Goal: Information Seeking & Learning: Learn about a topic

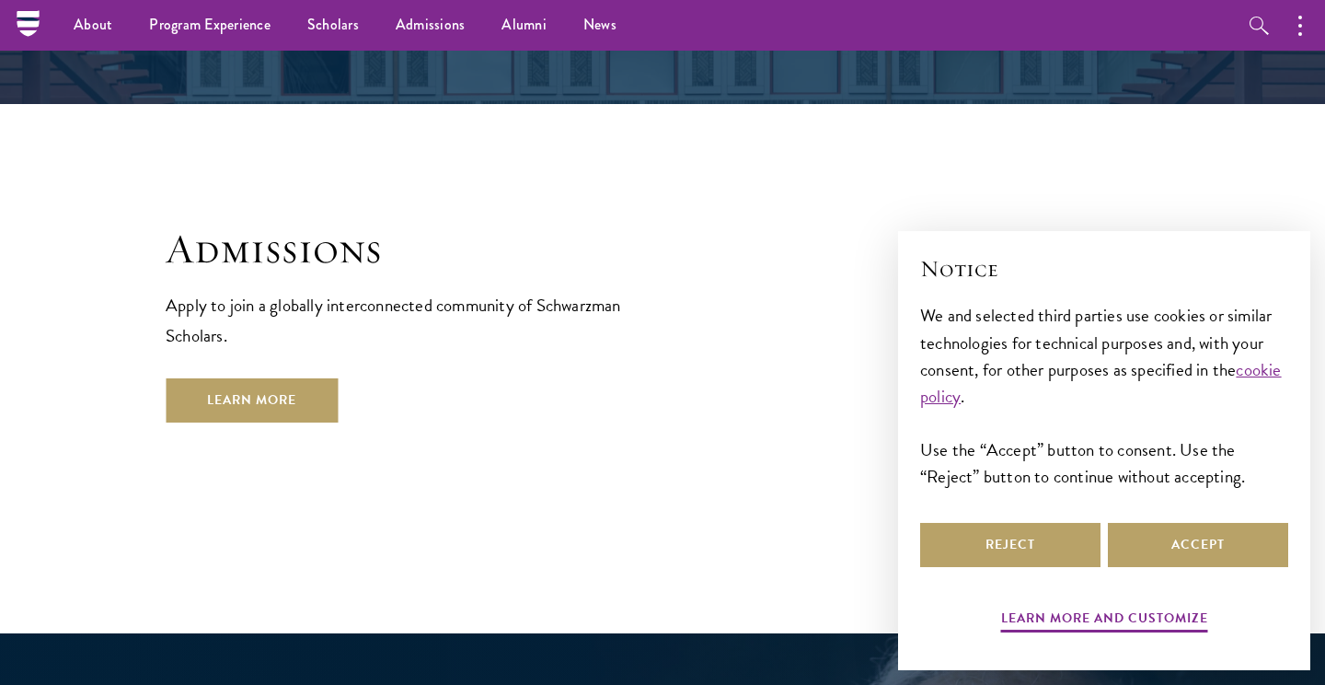
scroll to position [2802, 0]
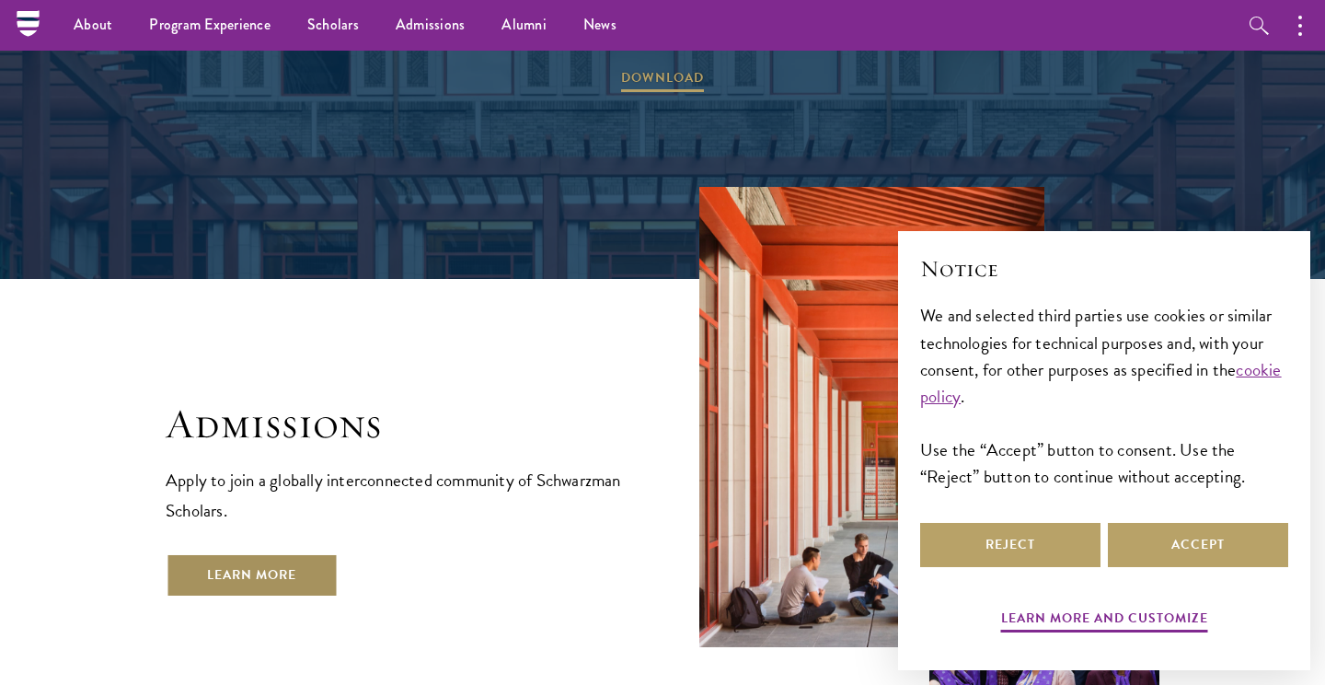
click at [290, 553] on link "Learn More" at bounding box center [252, 575] width 172 height 44
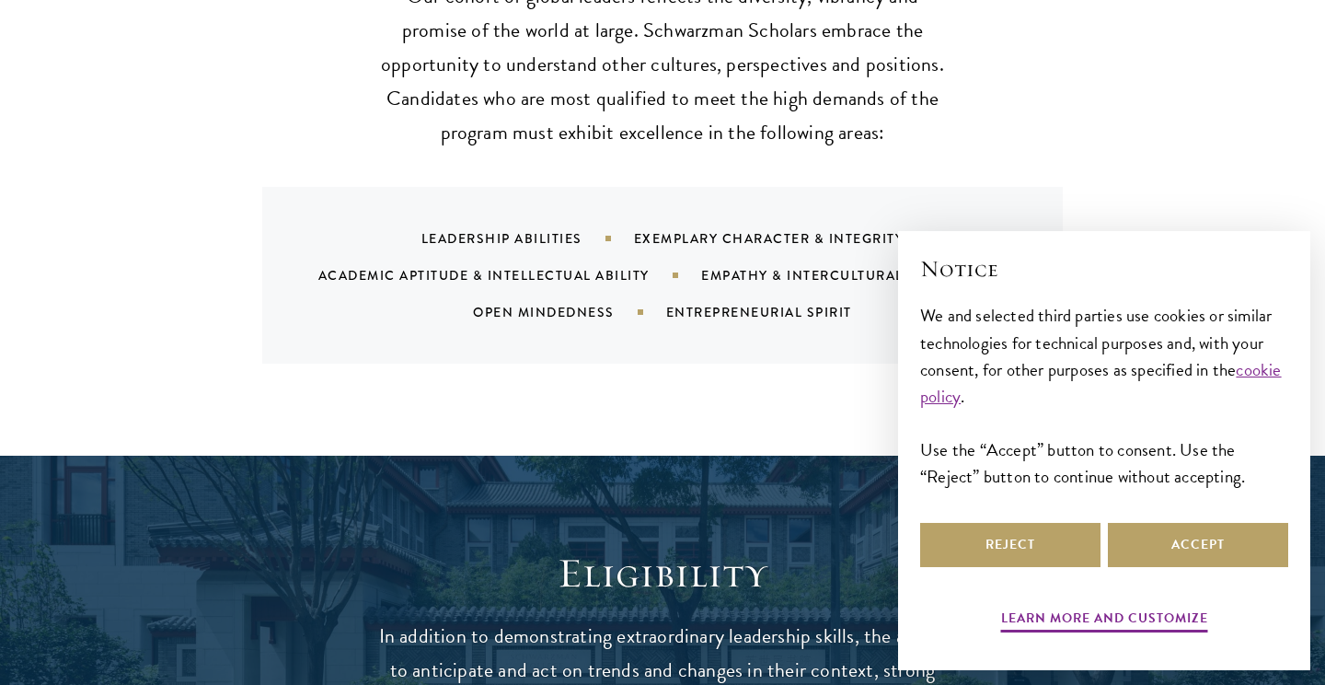
scroll to position [1921, 0]
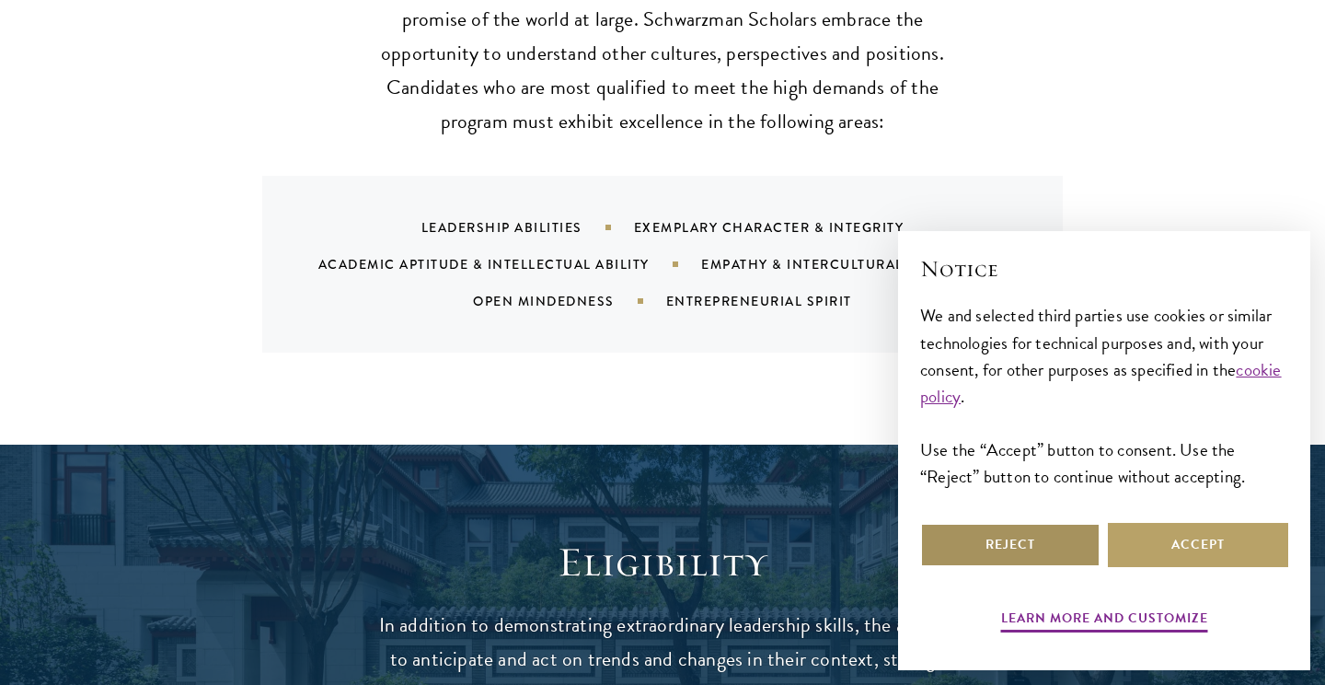
click at [1030, 538] on button "Reject" at bounding box center [1010, 545] width 180 height 44
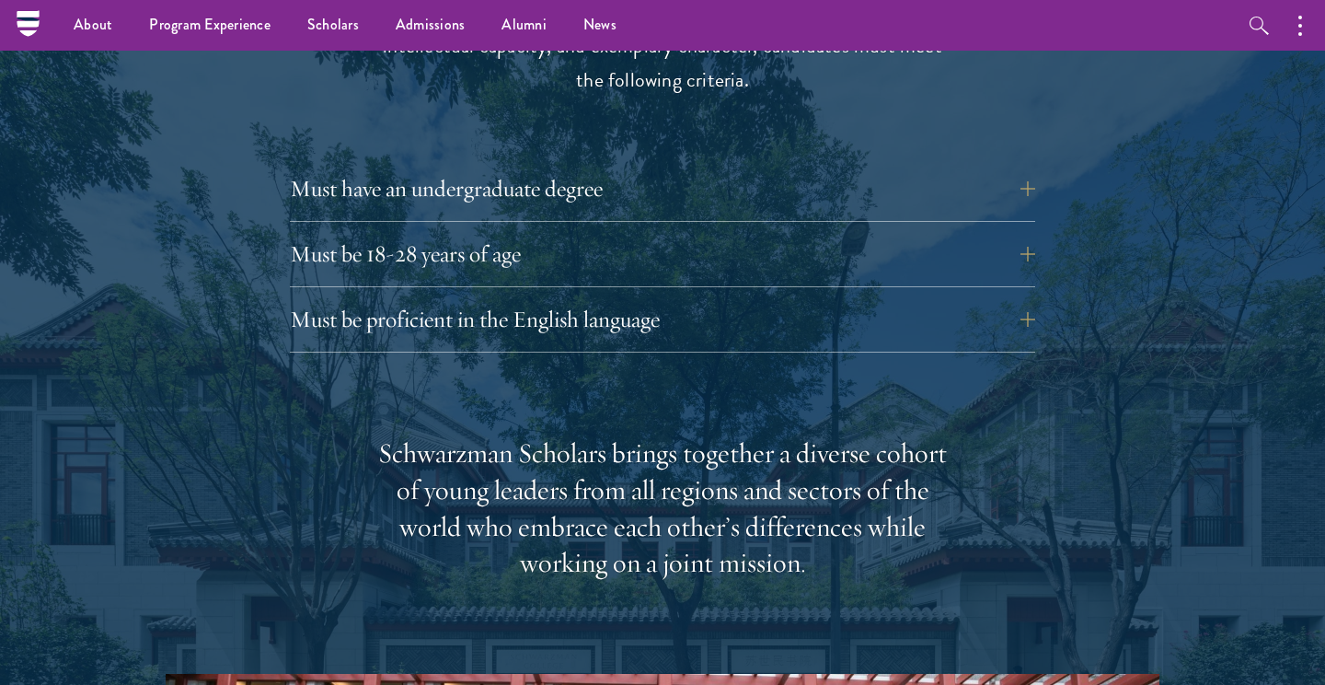
scroll to position [2568, 0]
click at [524, 167] on button "Must have an undergraduate degree" at bounding box center [676, 189] width 745 height 44
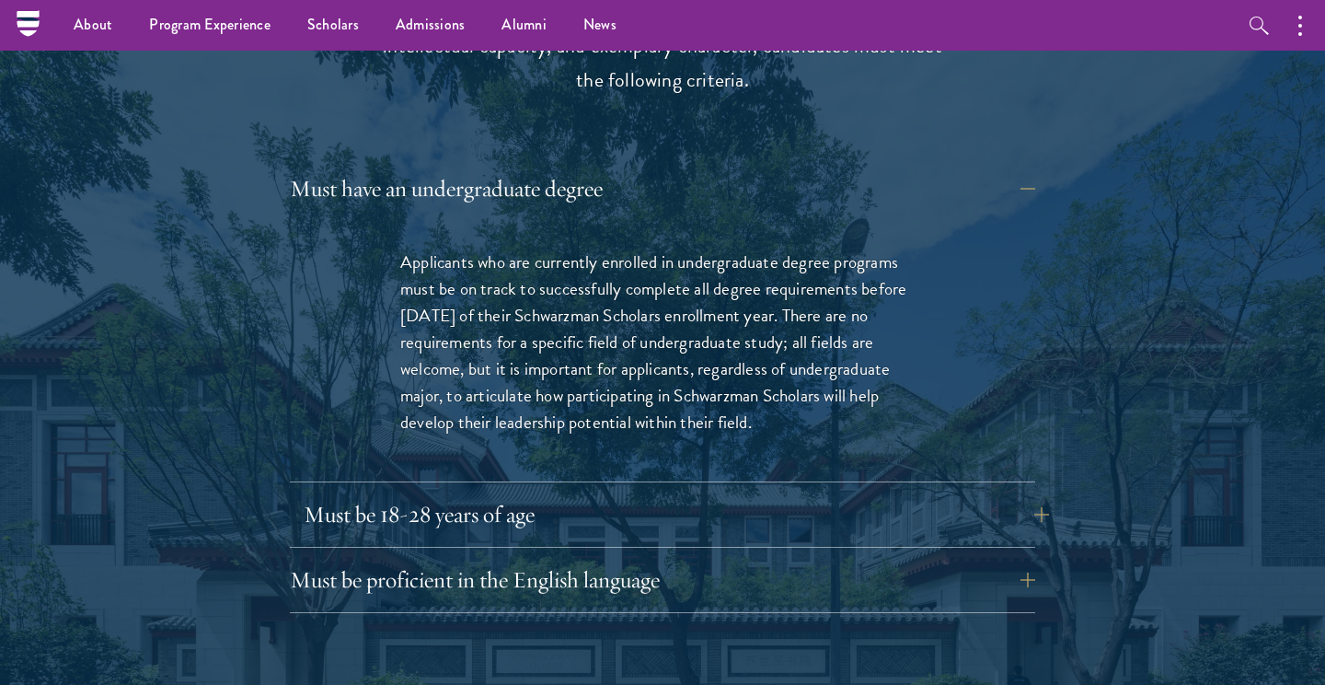
click at [557, 492] on button "Must be 18-28 years of age" at bounding box center [676, 514] width 745 height 44
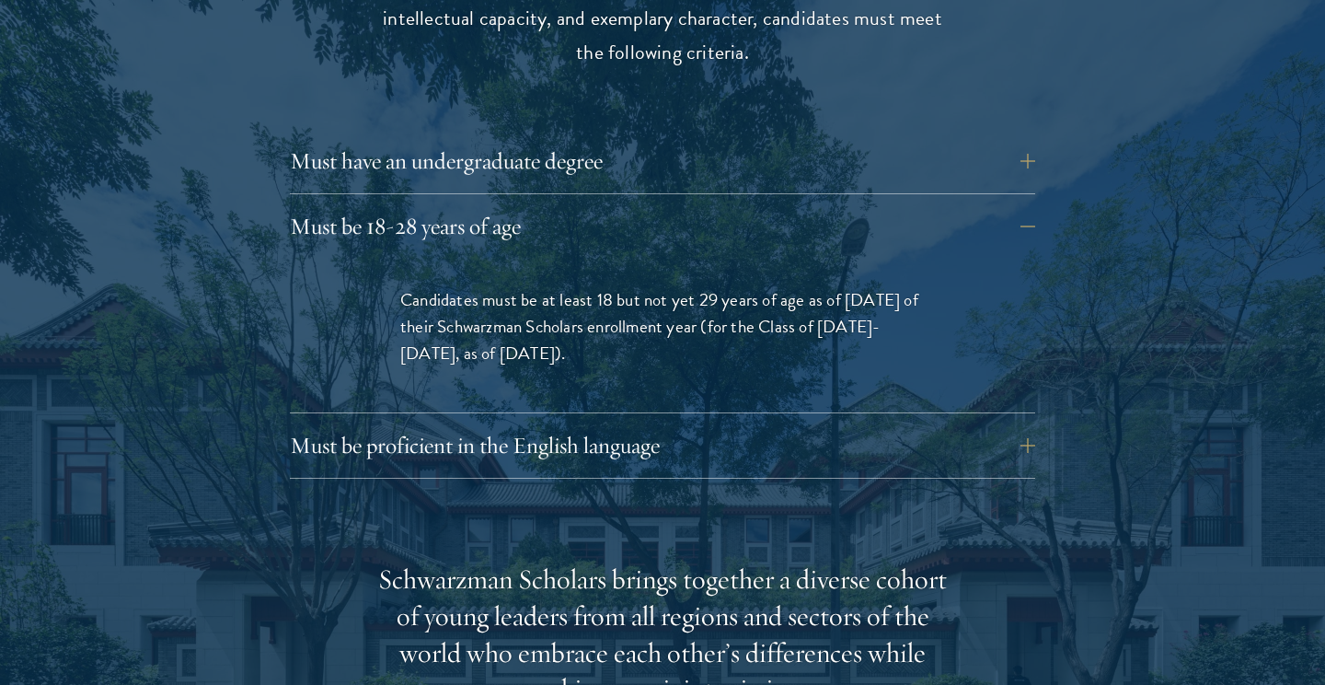
scroll to position [2599, 0]
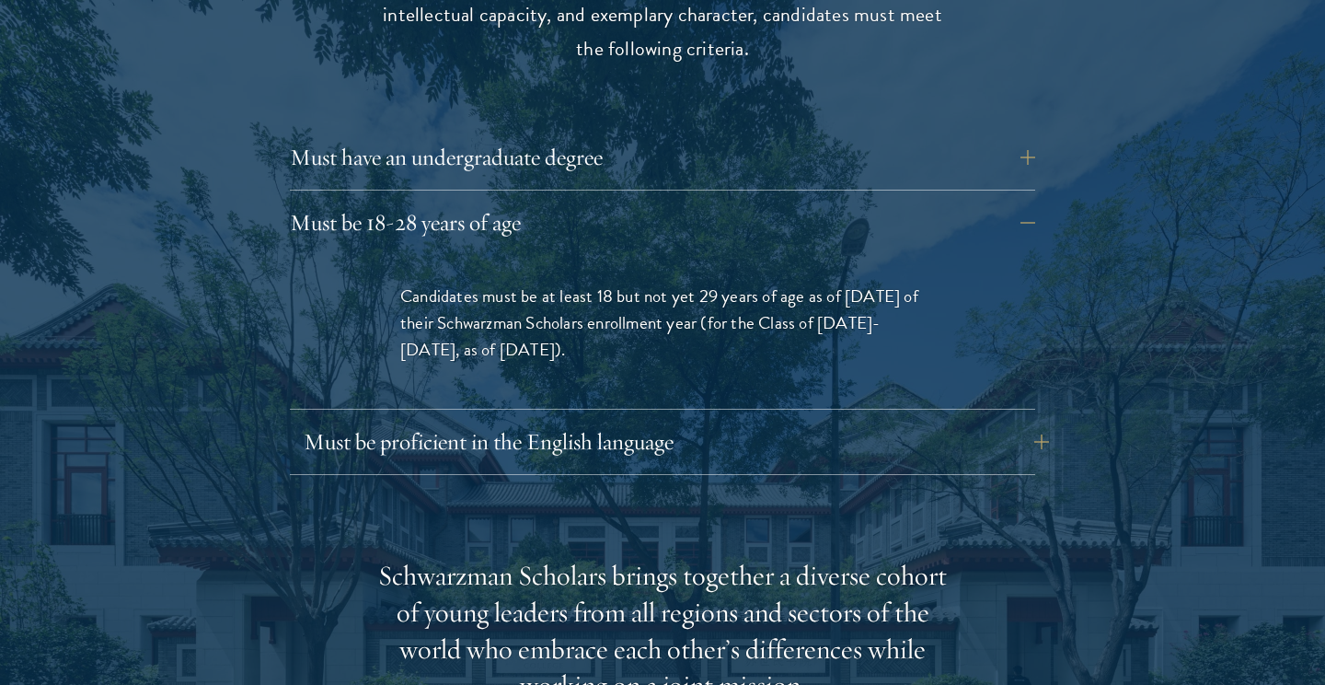
click at [582, 420] on button "Must be proficient in the English language" at bounding box center [676, 442] width 745 height 44
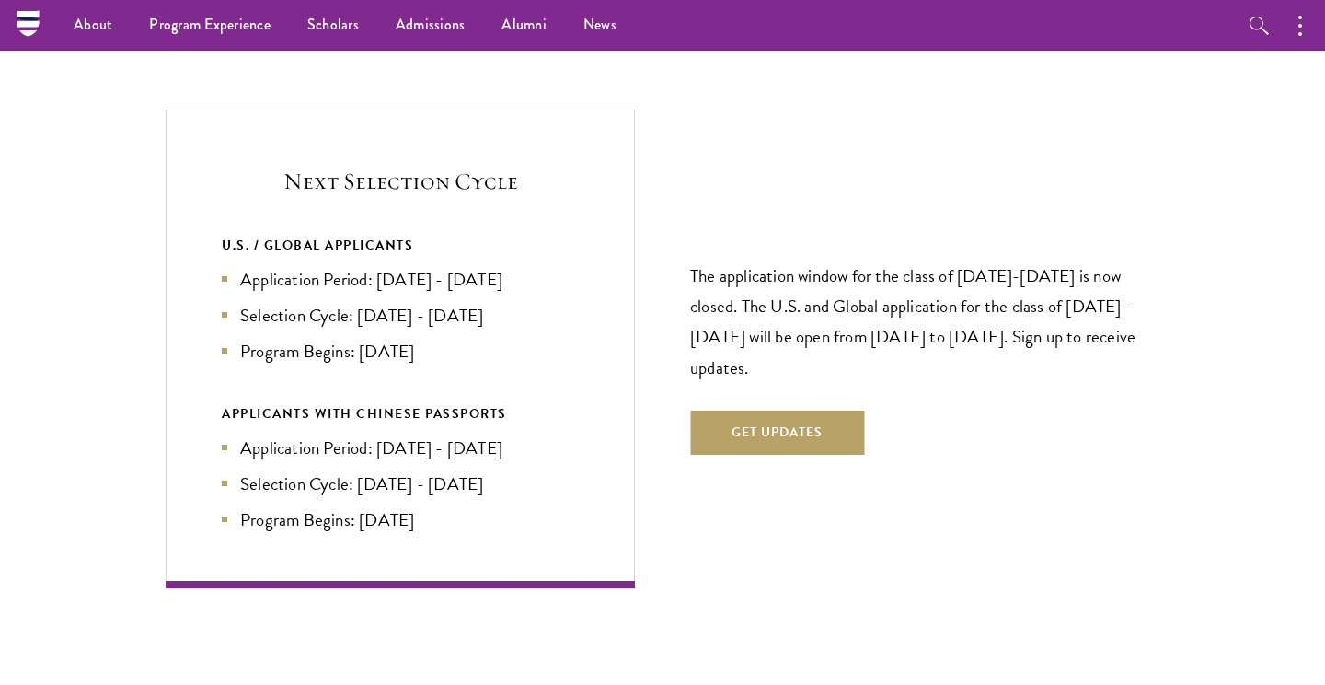
scroll to position [4373, 0]
drag, startPoint x: 378, startPoint y: 225, endPoint x: 605, endPoint y: 221, distance: 226.4
click at [605, 221] on div "Next Selection Cycle U.S. / GLOBAL APPLICANTS Application Period: Apr 2026 - Se…" at bounding box center [400, 349] width 469 height 478
drag, startPoint x: 365, startPoint y: 250, endPoint x: 500, endPoint y: 247, distance: 134.4
click at [500, 303] on li "Selection Cycle: Oct - Nov 2026" at bounding box center [400, 316] width 357 height 27
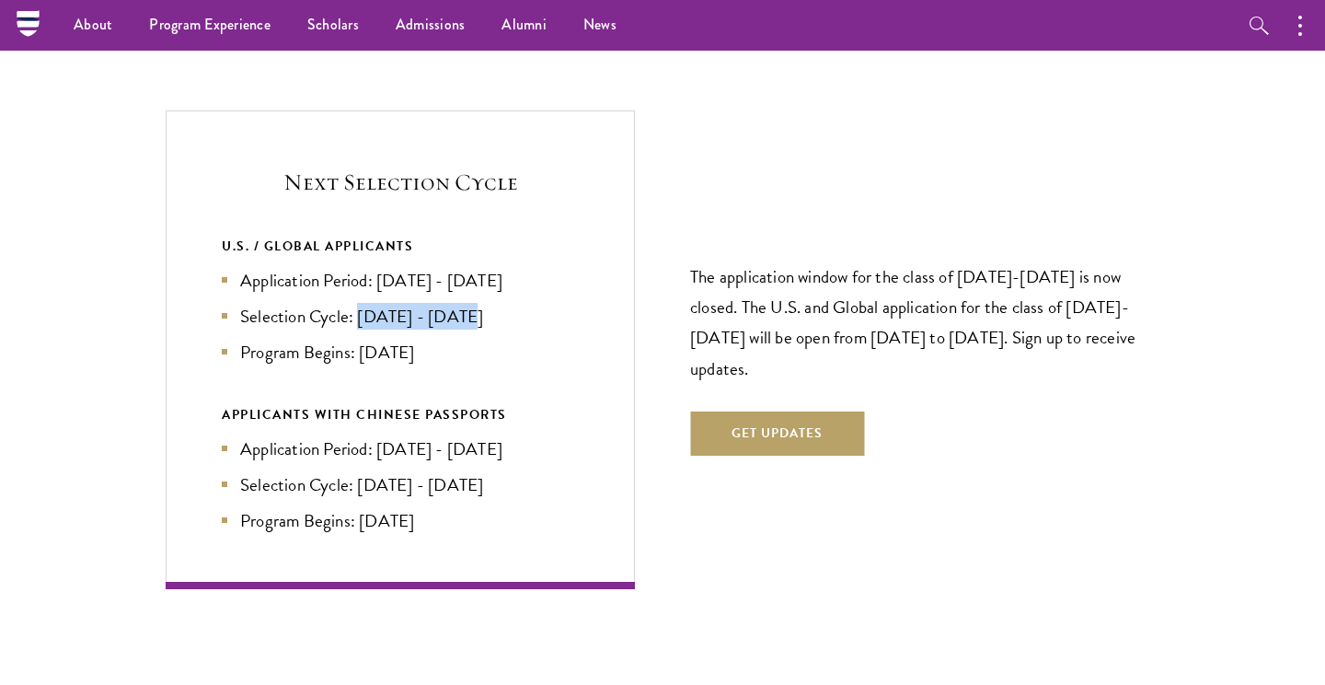
drag, startPoint x: 358, startPoint y: 298, endPoint x: 460, endPoint y: 298, distance: 102.1
click at [461, 339] on li "Program Begins: Aug 2027" at bounding box center [400, 352] width 357 height 27
click at [449, 339] on li "Program Begins: Aug 2027" at bounding box center [400, 352] width 357 height 27
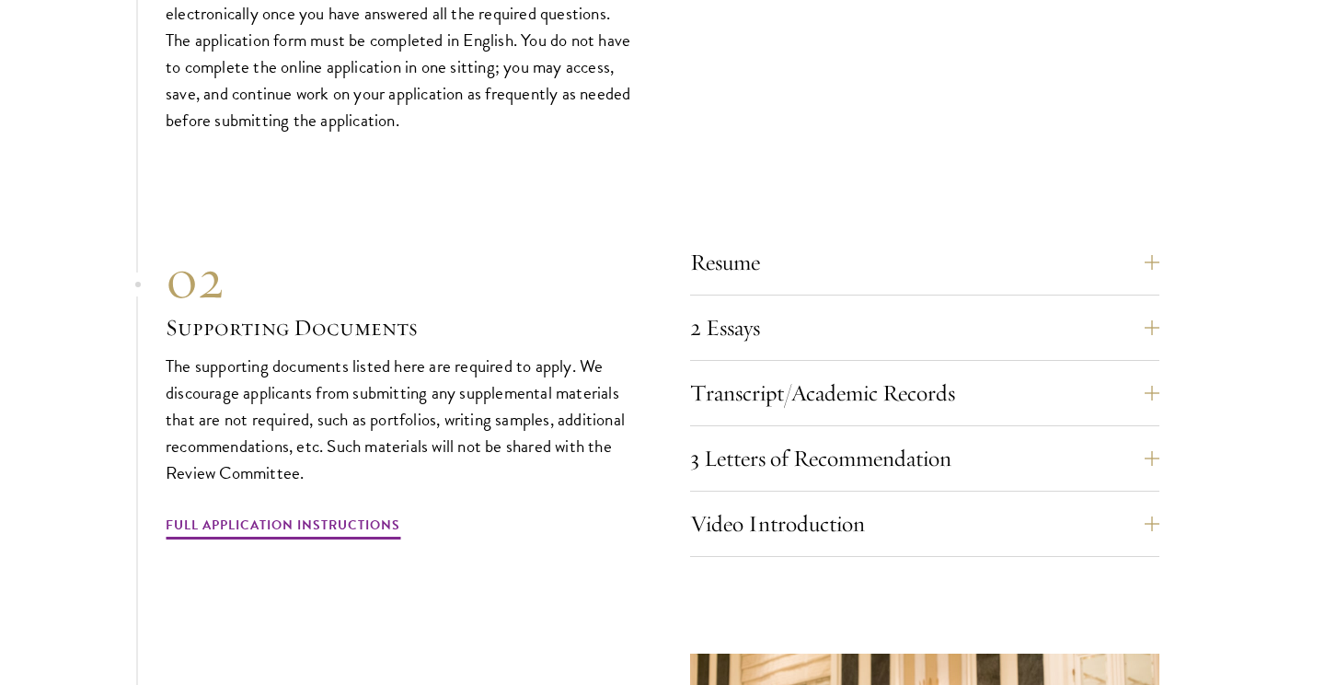
scroll to position [6156, 0]
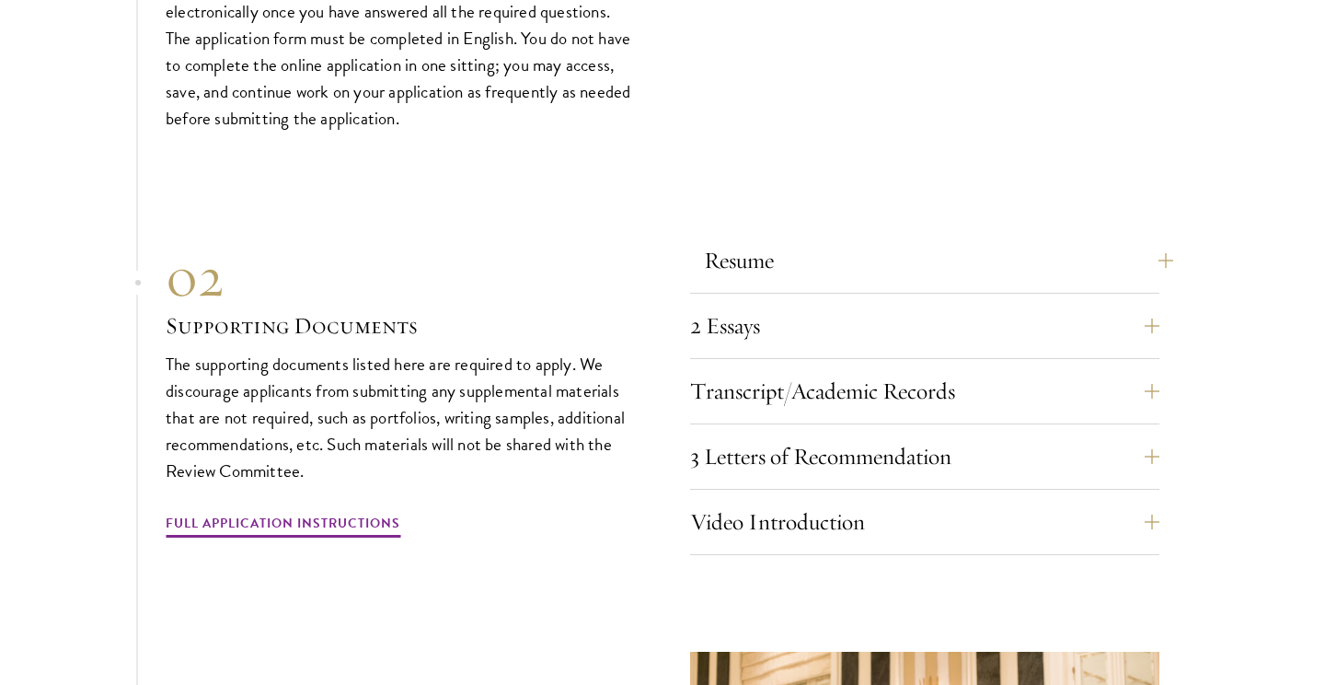
click at [804, 238] on button "Resume" at bounding box center [938, 260] width 469 height 44
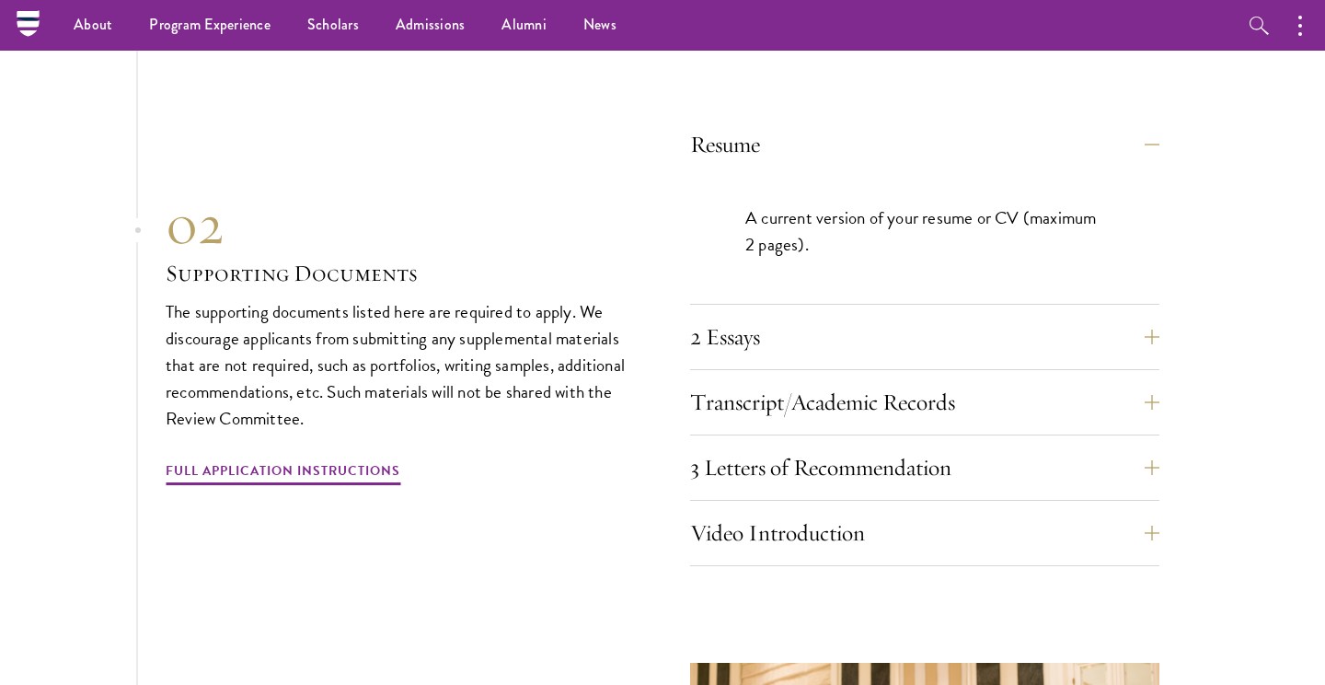
scroll to position [5701, 0]
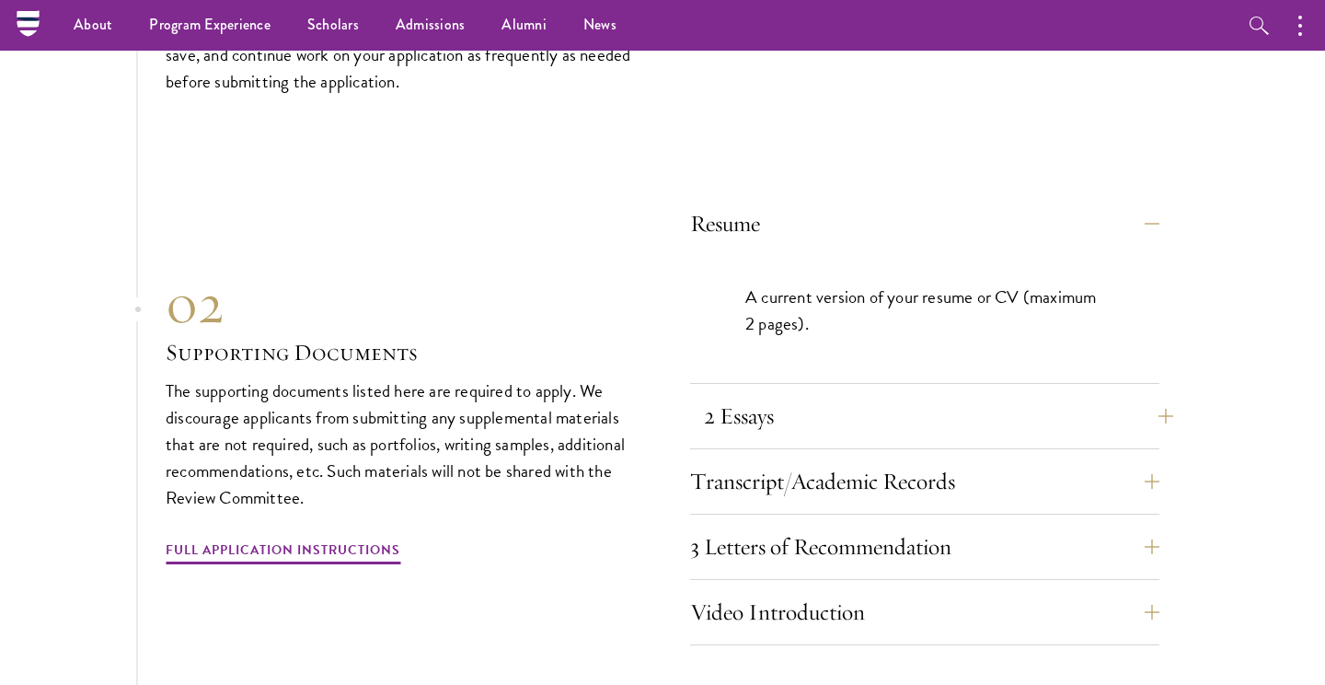
click at [778, 394] on button "2 Essays" at bounding box center [938, 416] width 469 height 44
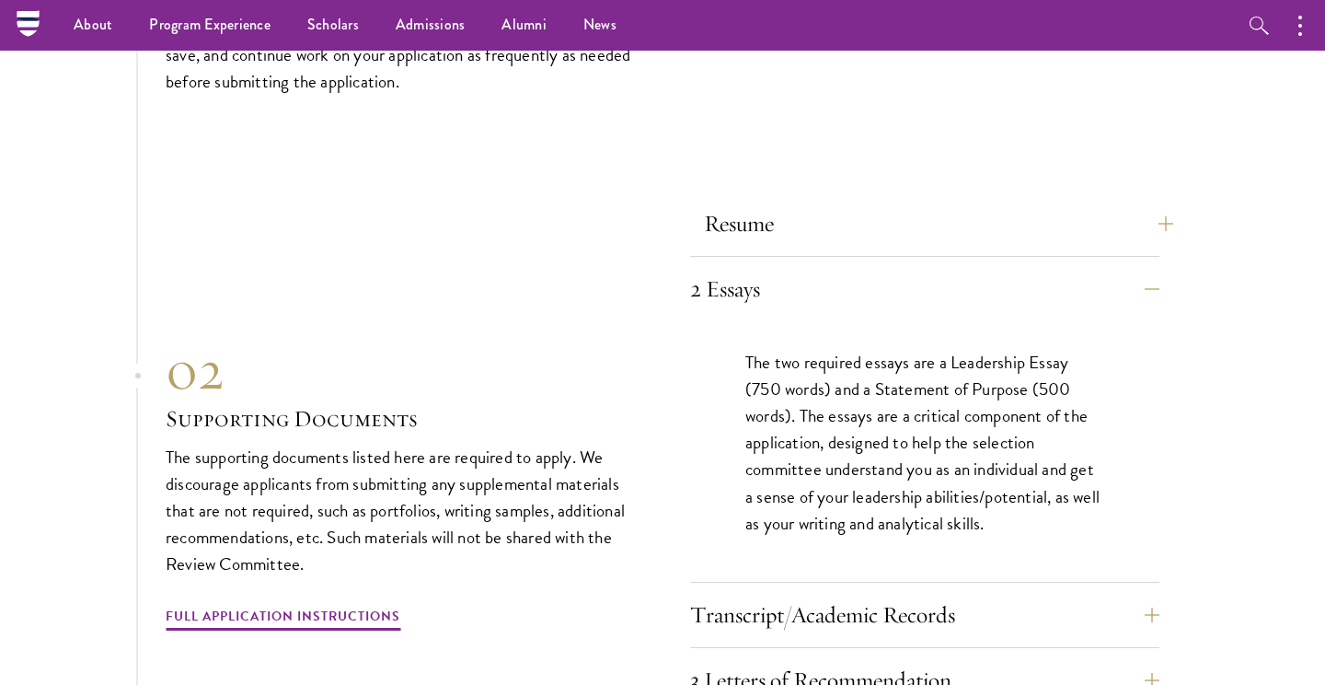
click at [801, 202] on button "Resume" at bounding box center [938, 224] width 469 height 44
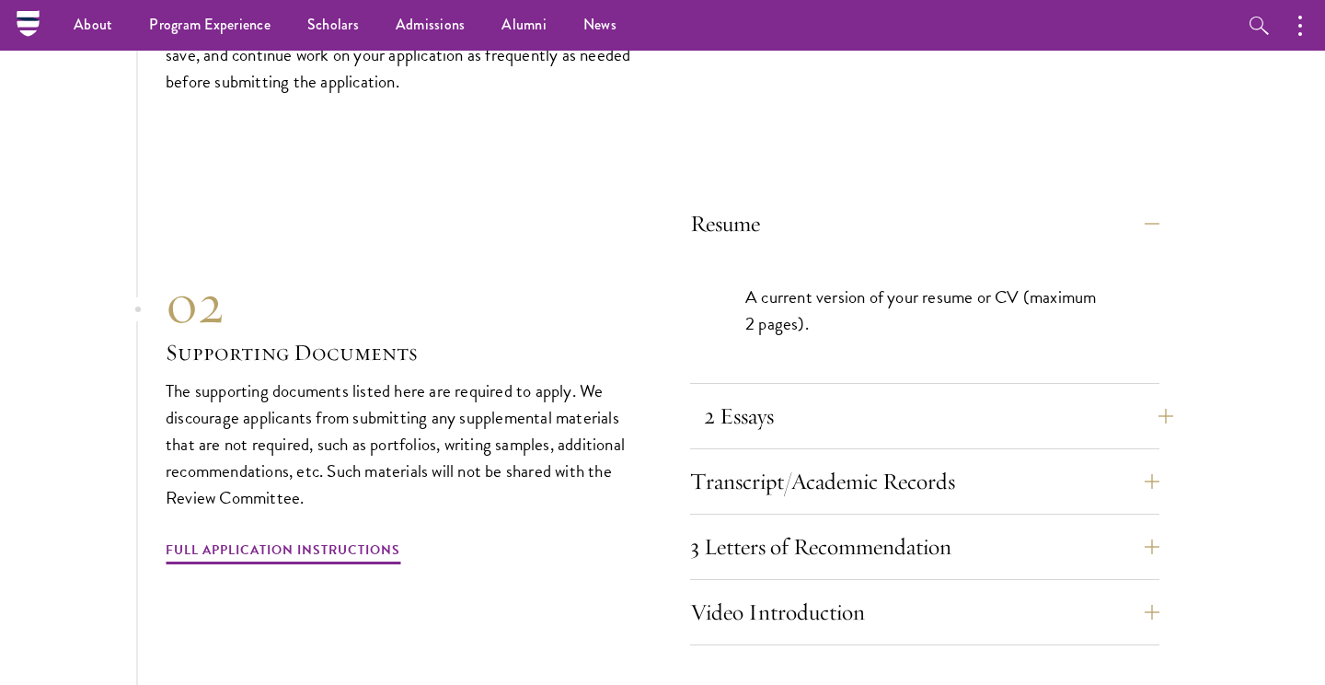
click at [793, 394] on button "2 Essays" at bounding box center [938, 416] width 469 height 44
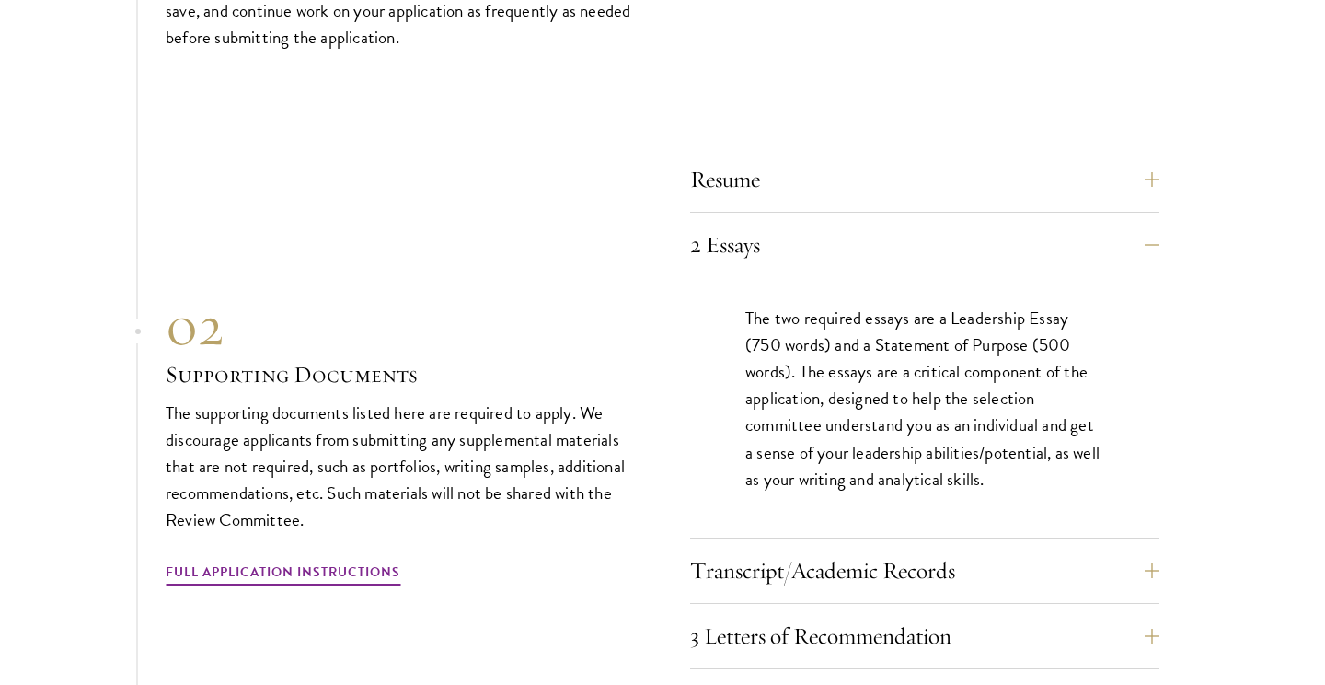
scroll to position [5783, 0]
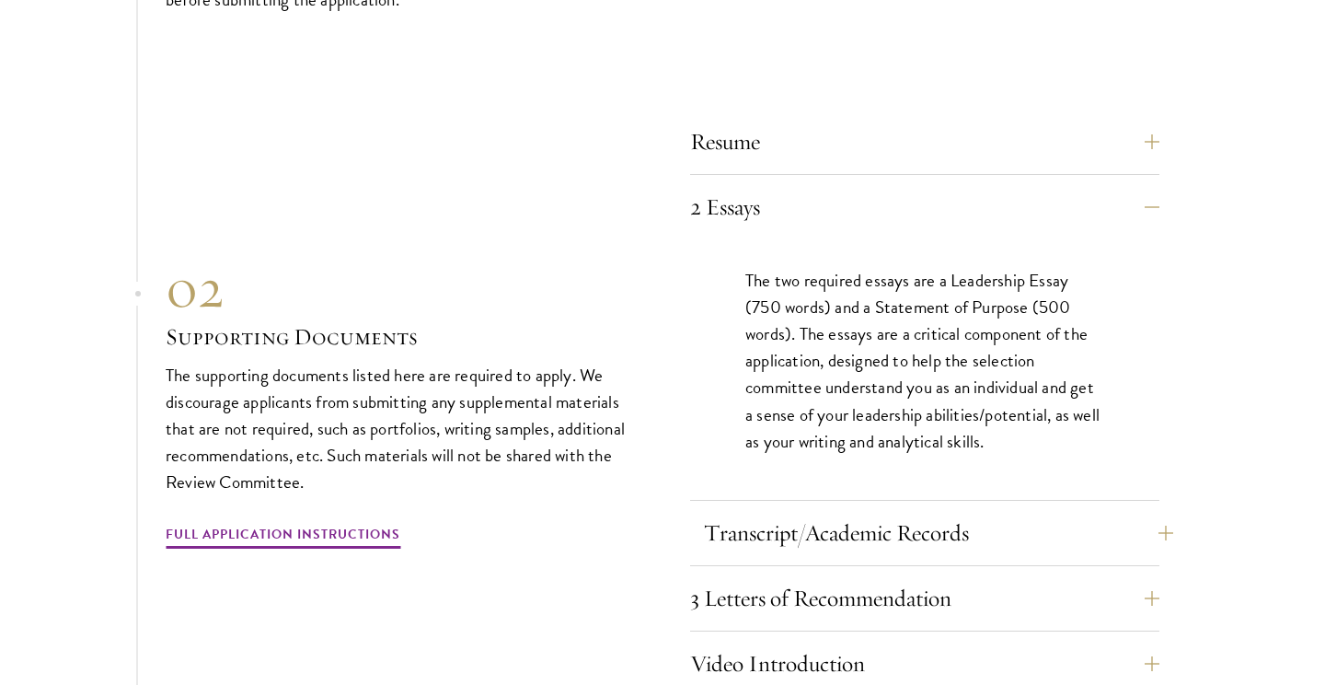
click at [799, 511] on button "Transcript/Academic Records" at bounding box center [938, 533] width 469 height 44
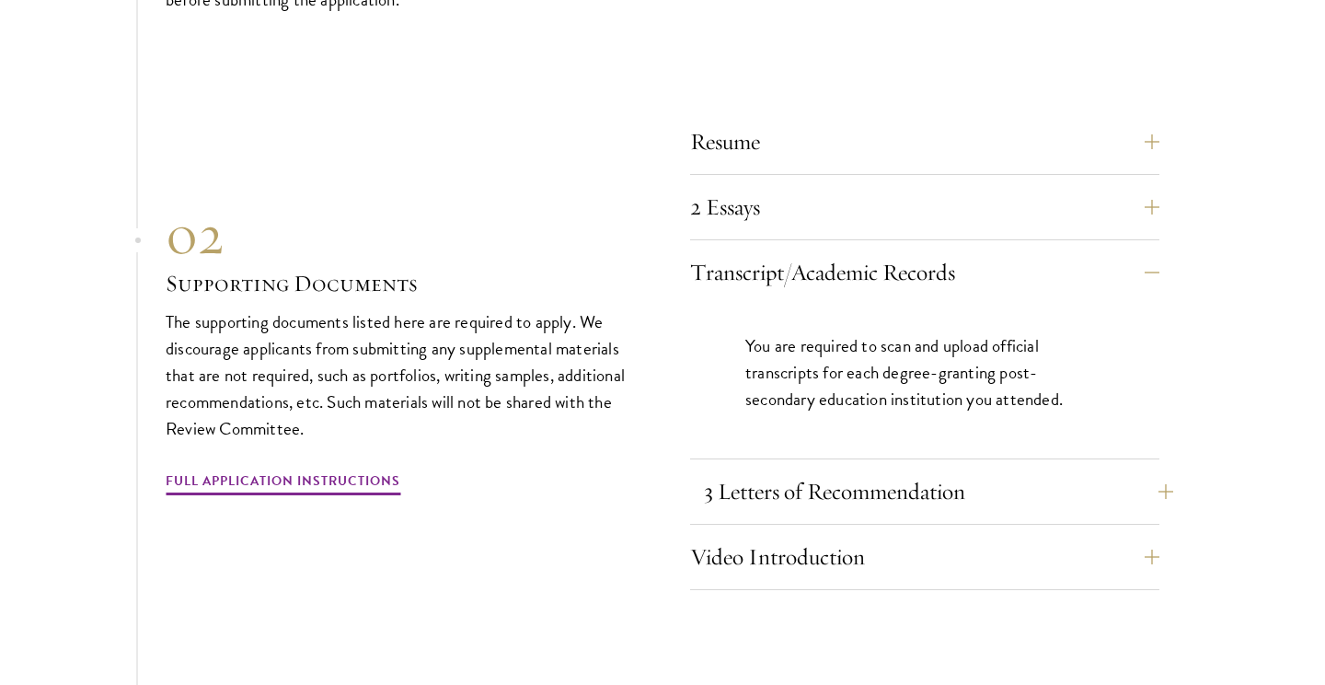
click at [813, 469] on button "3 Letters of Recommendation" at bounding box center [938, 491] width 469 height 44
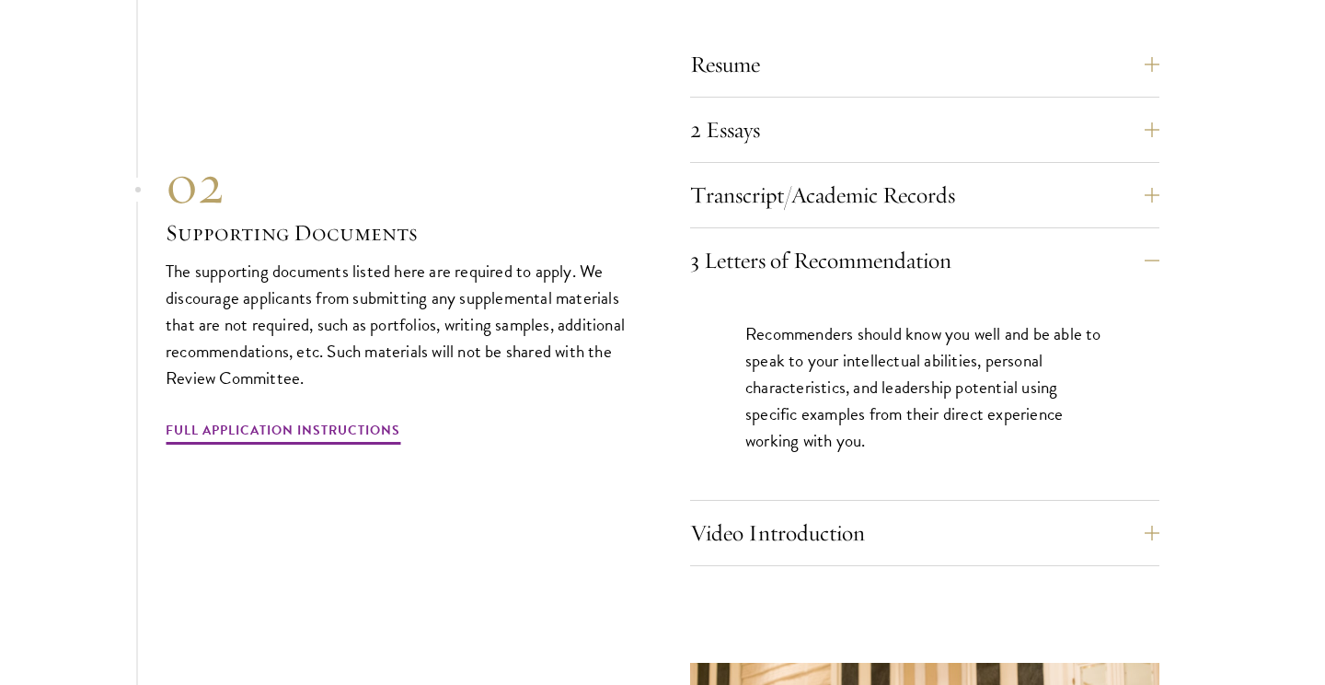
scroll to position [5867, 0]
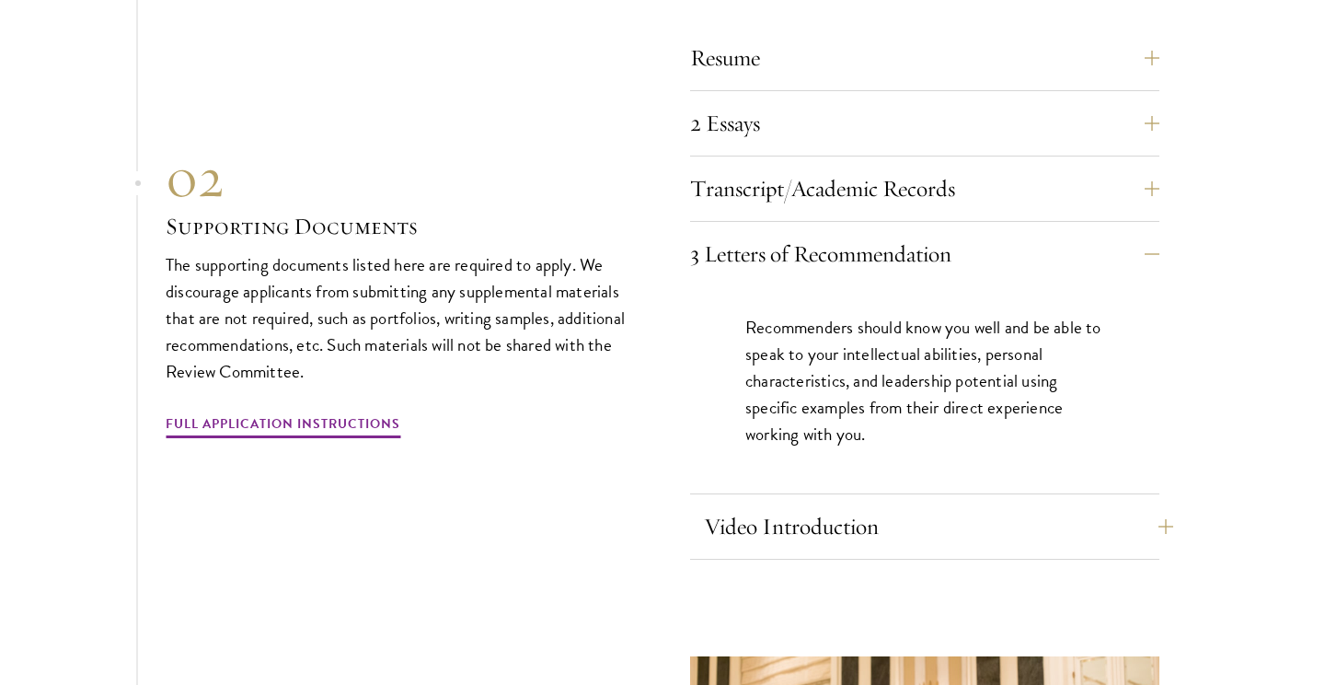
click at [812, 504] on button "Video Introduction" at bounding box center [938, 526] width 469 height 44
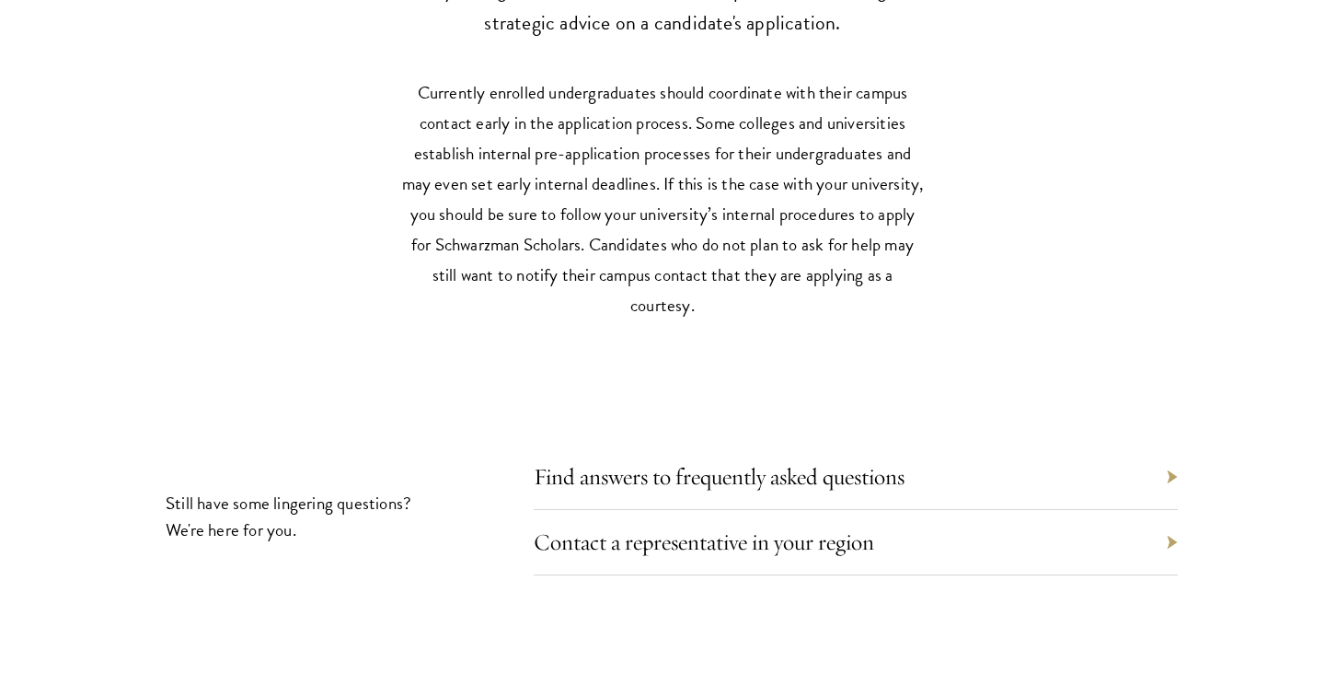
scroll to position [8288, 0]
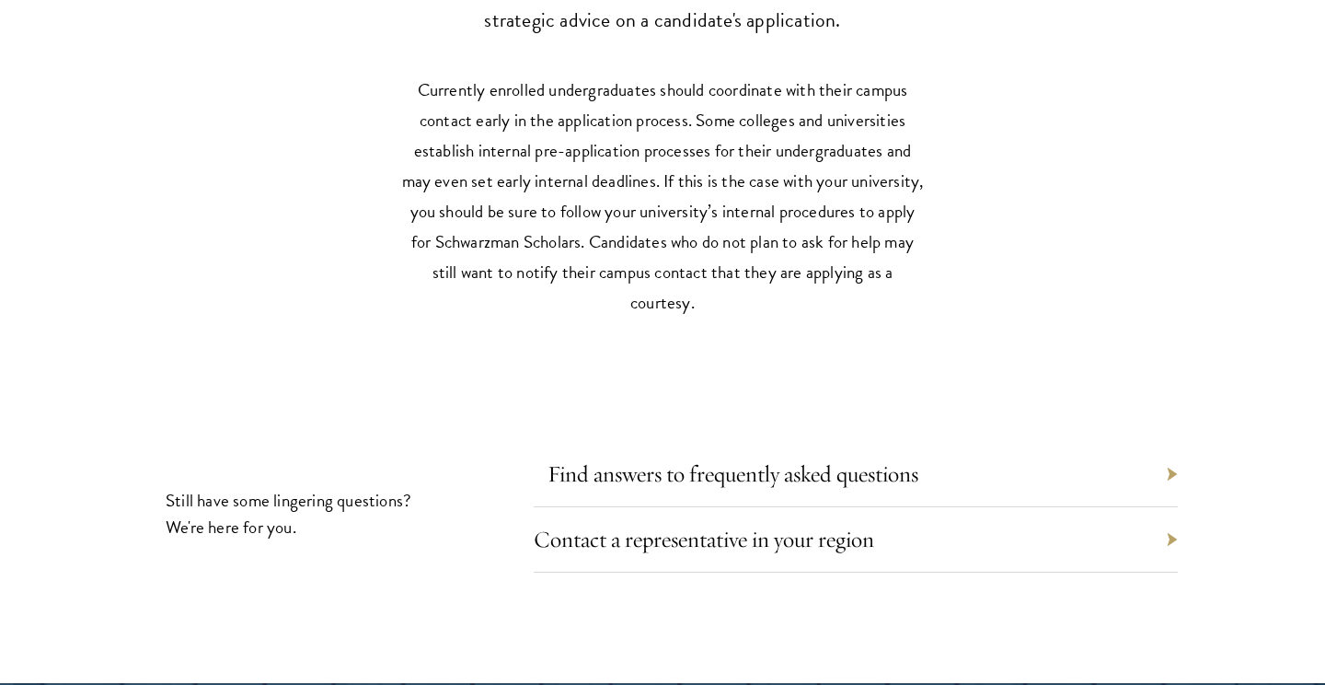
click at [770, 459] on link "Find answers to frequently asked questions" at bounding box center [732, 473] width 371 height 29
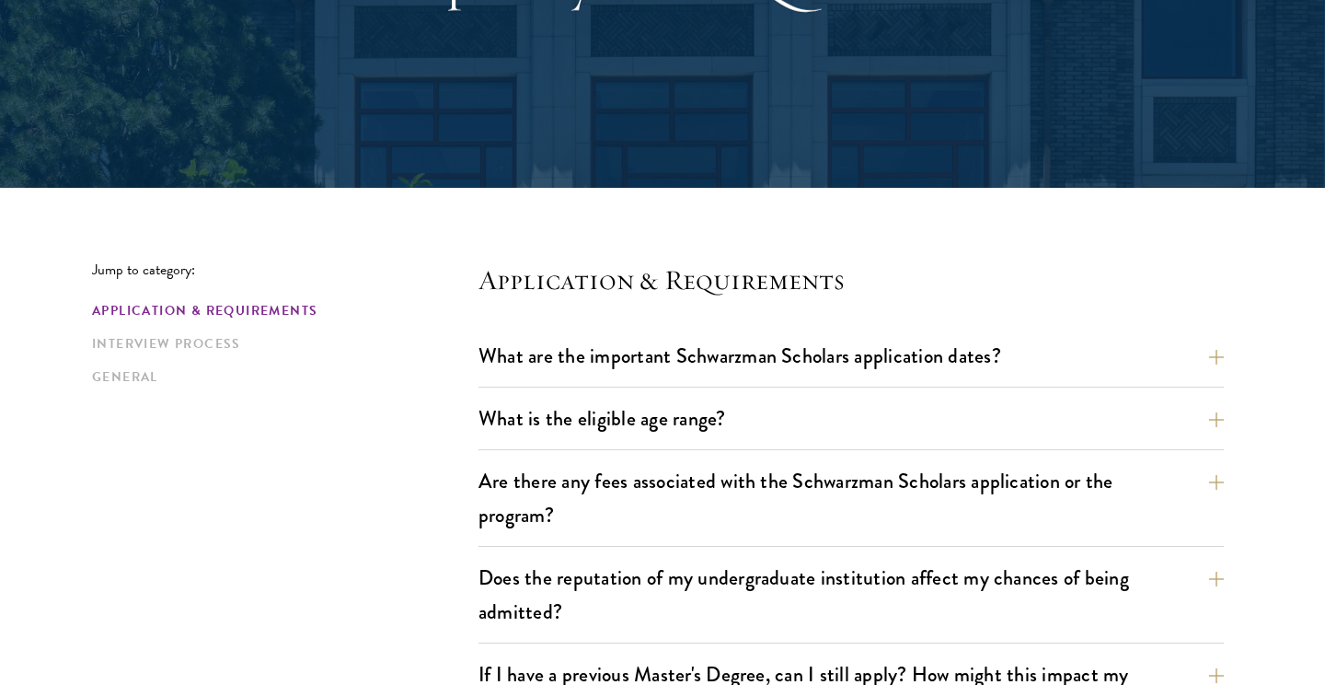
scroll to position [284, 0]
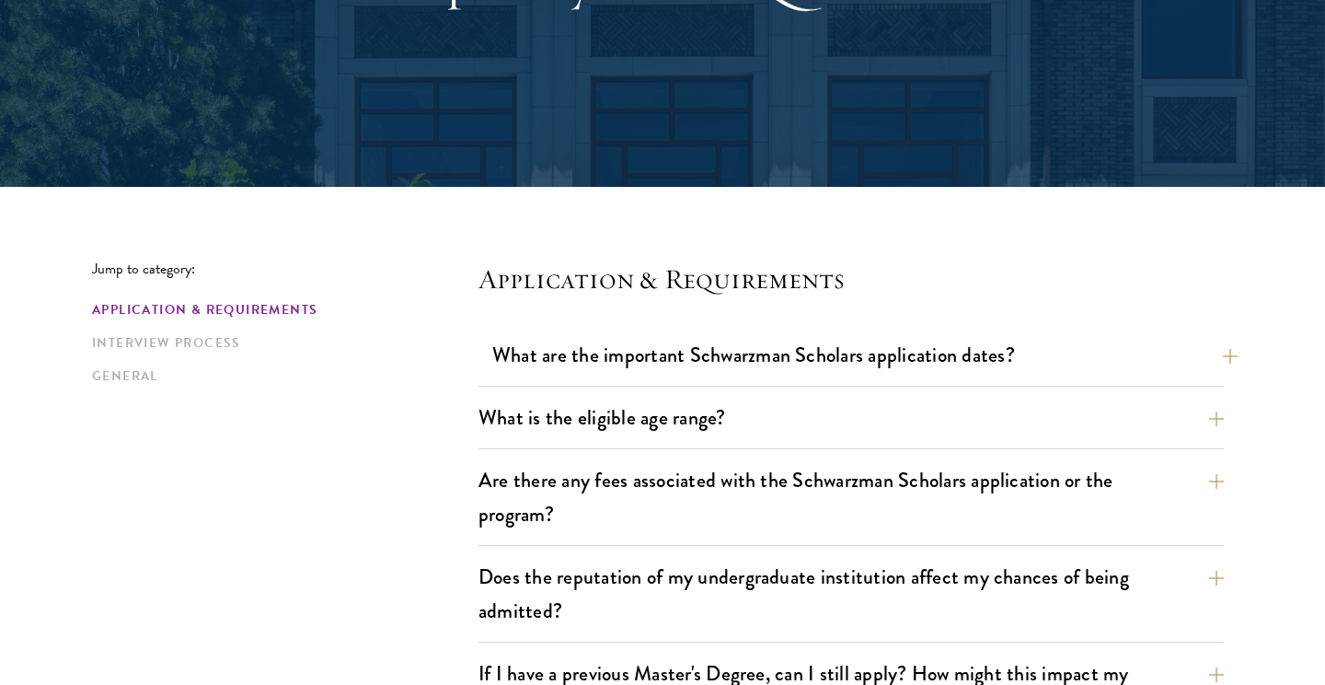
click at [775, 374] on button "What are the important Schwarzman Scholars application dates?" at bounding box center [864, 354] width 745 height 41
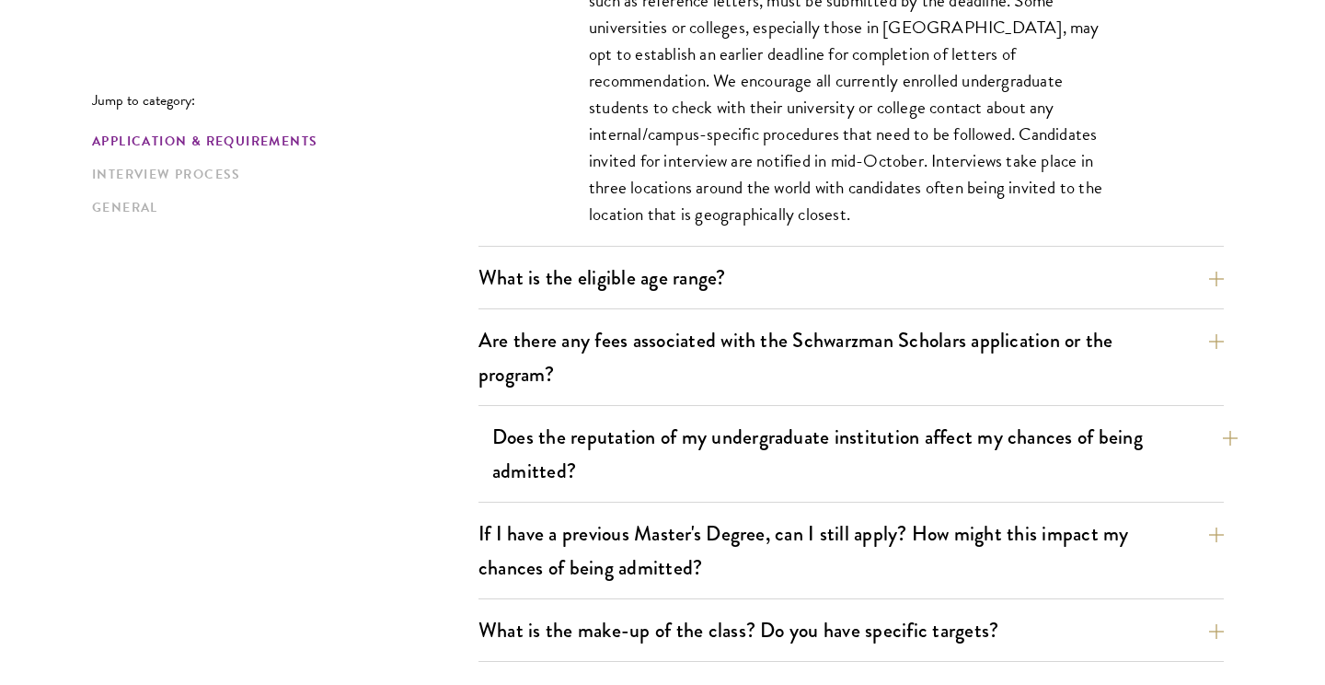
scroll to position [992, 0]
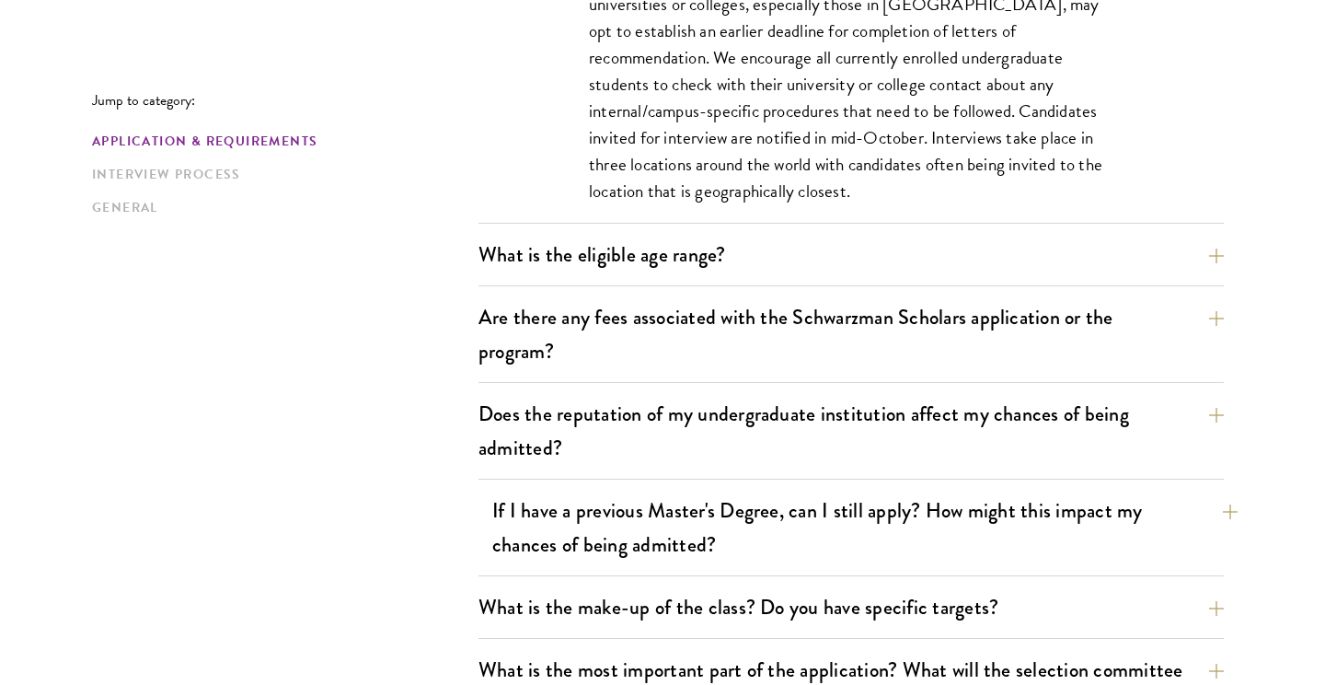
click at [870, 491] on button "If I have a previous Master's Degree, can I still apply? How might this impact …" at bounding box center [864, 527] width 745 height 75
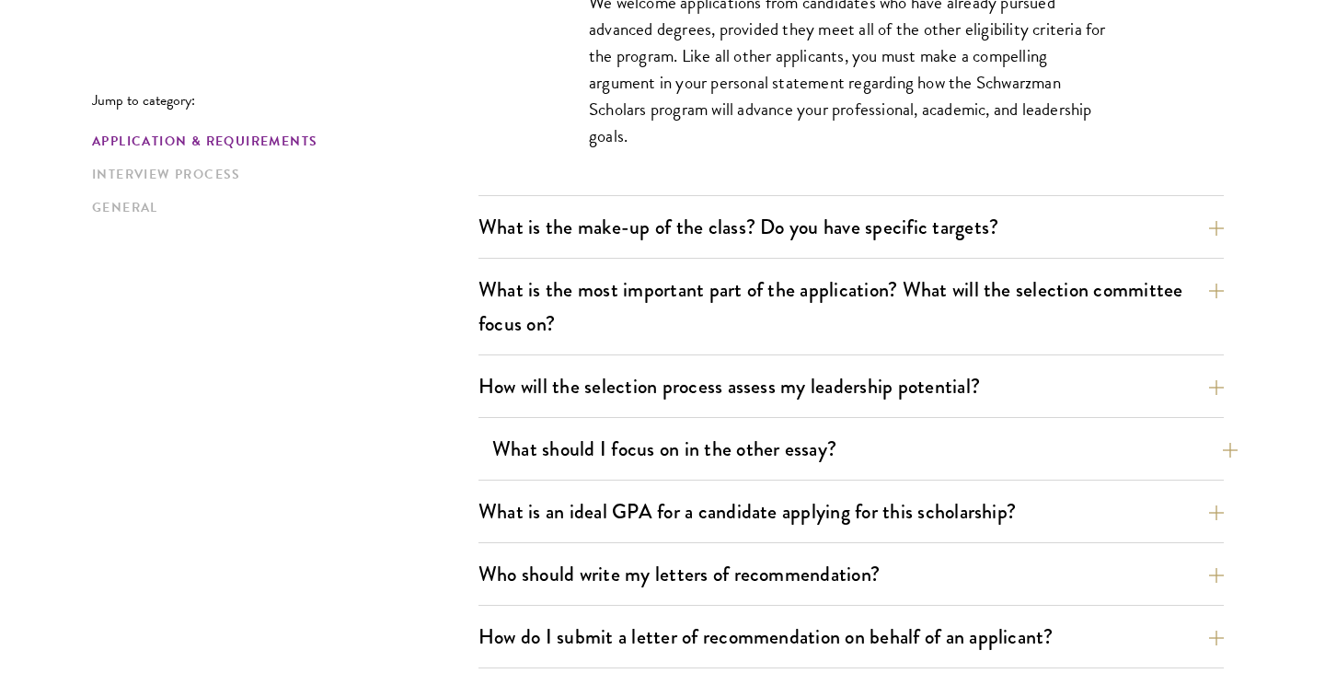
scroll to position [1062, 0]
